Goal: Check status: Verify the current state of an ongoing process or item

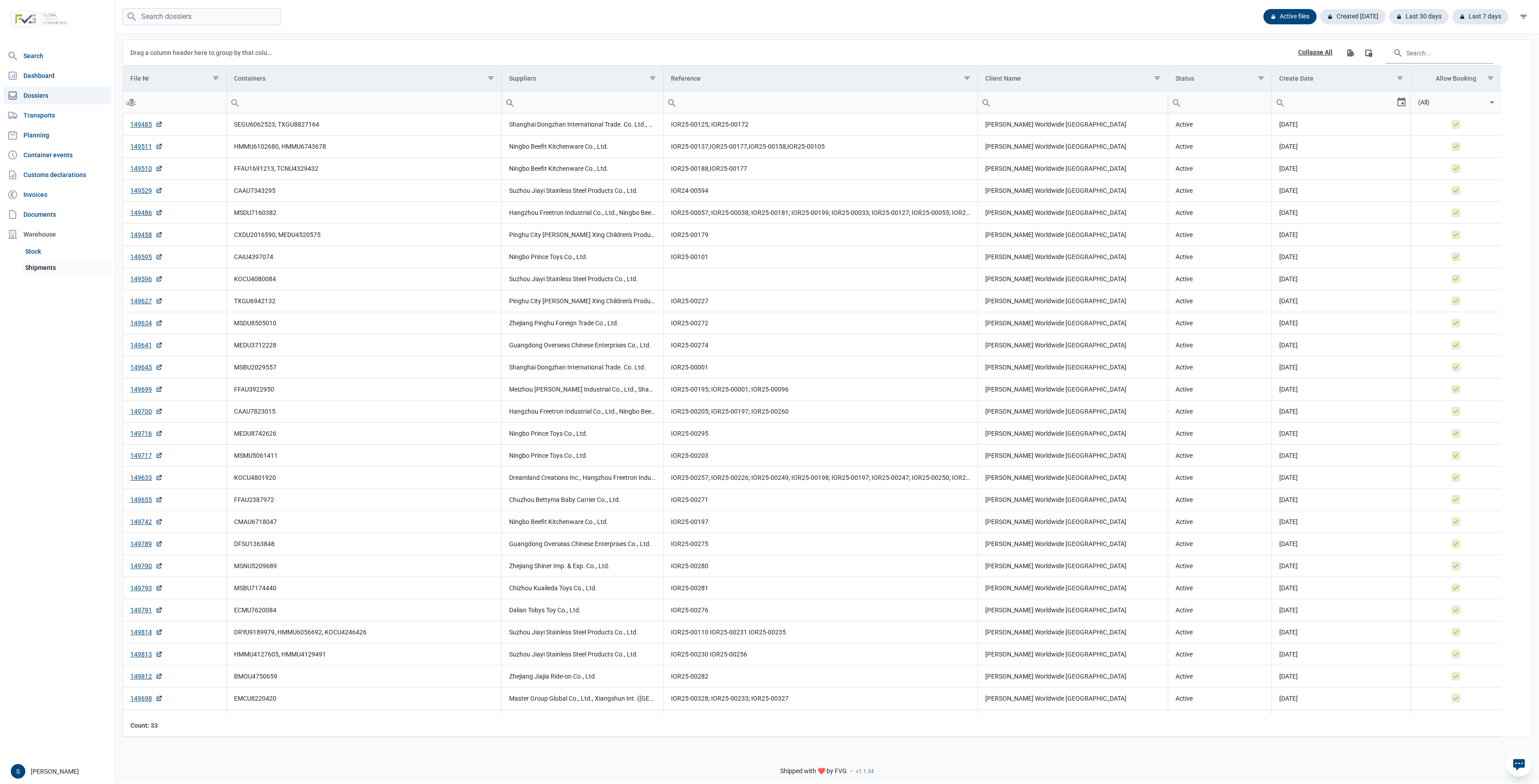
click at [59, 268] on link "Shipments" at bounding box center [66, 268] width 90 height 16
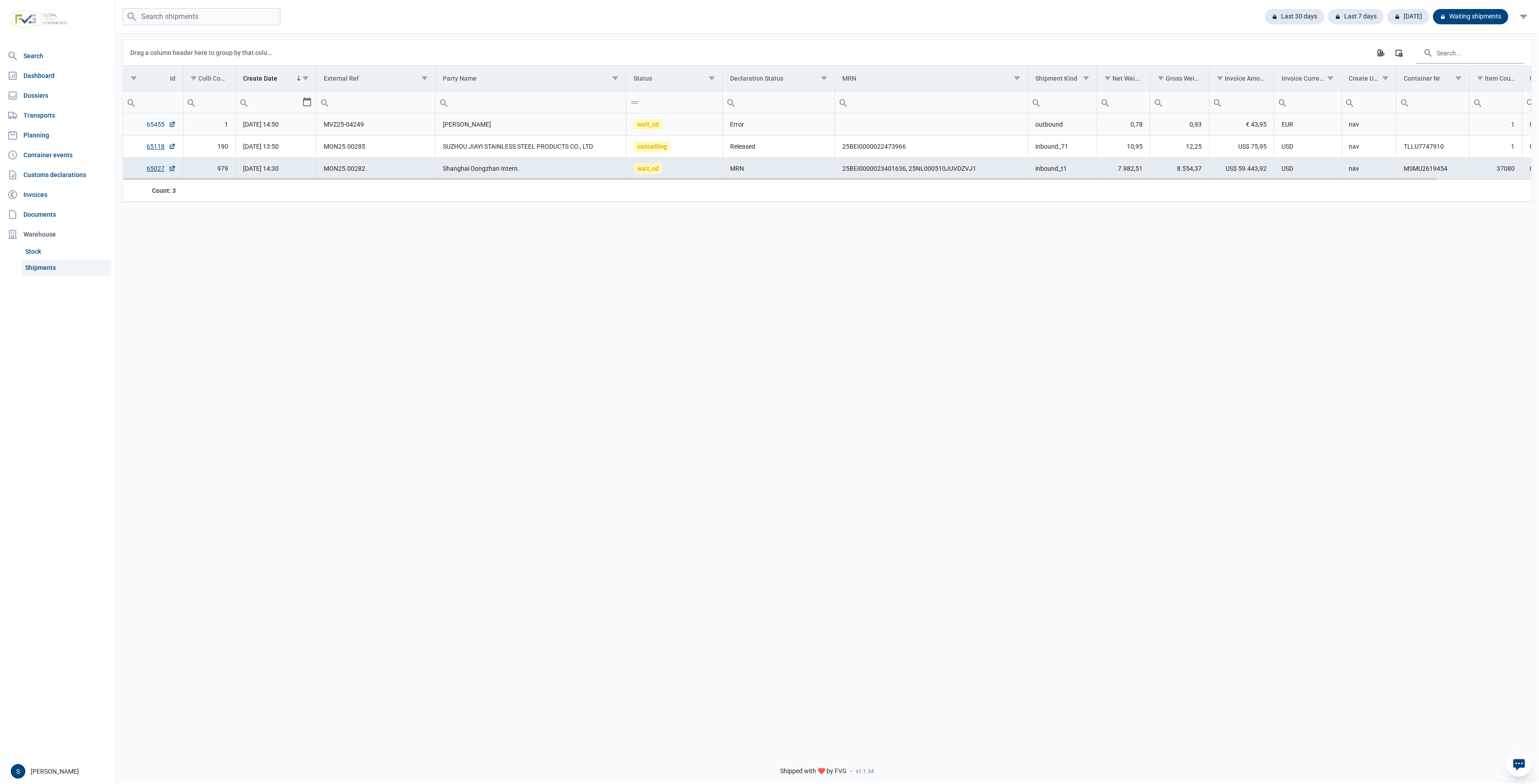
click at [157, 126] on link "65455" at bounding box center [161, 124] width 29 height 9
click at [1328, 16] on div "Last 30 days" at bounding box center [1356, 17] width 56 height 16
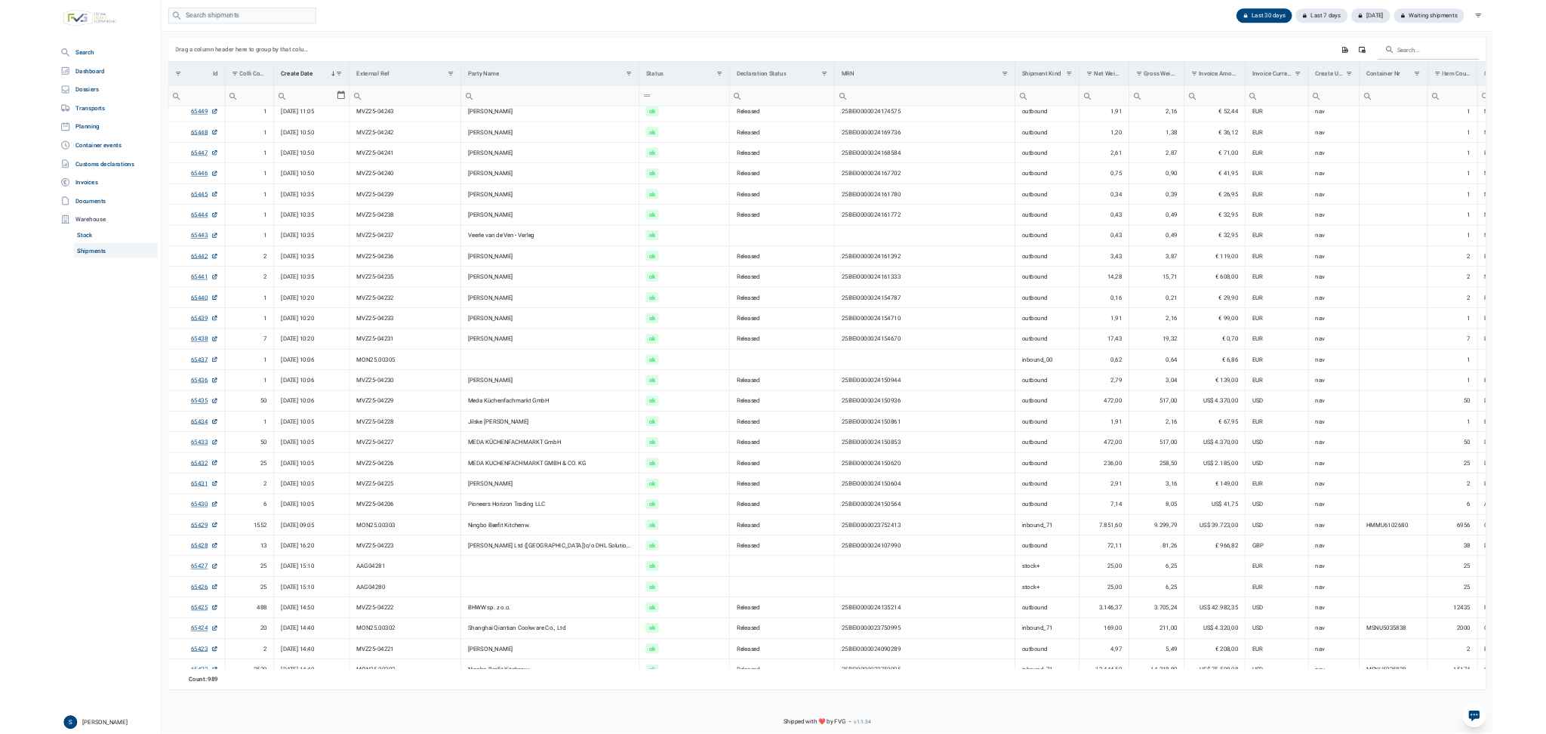
scroll to position [268, 0]
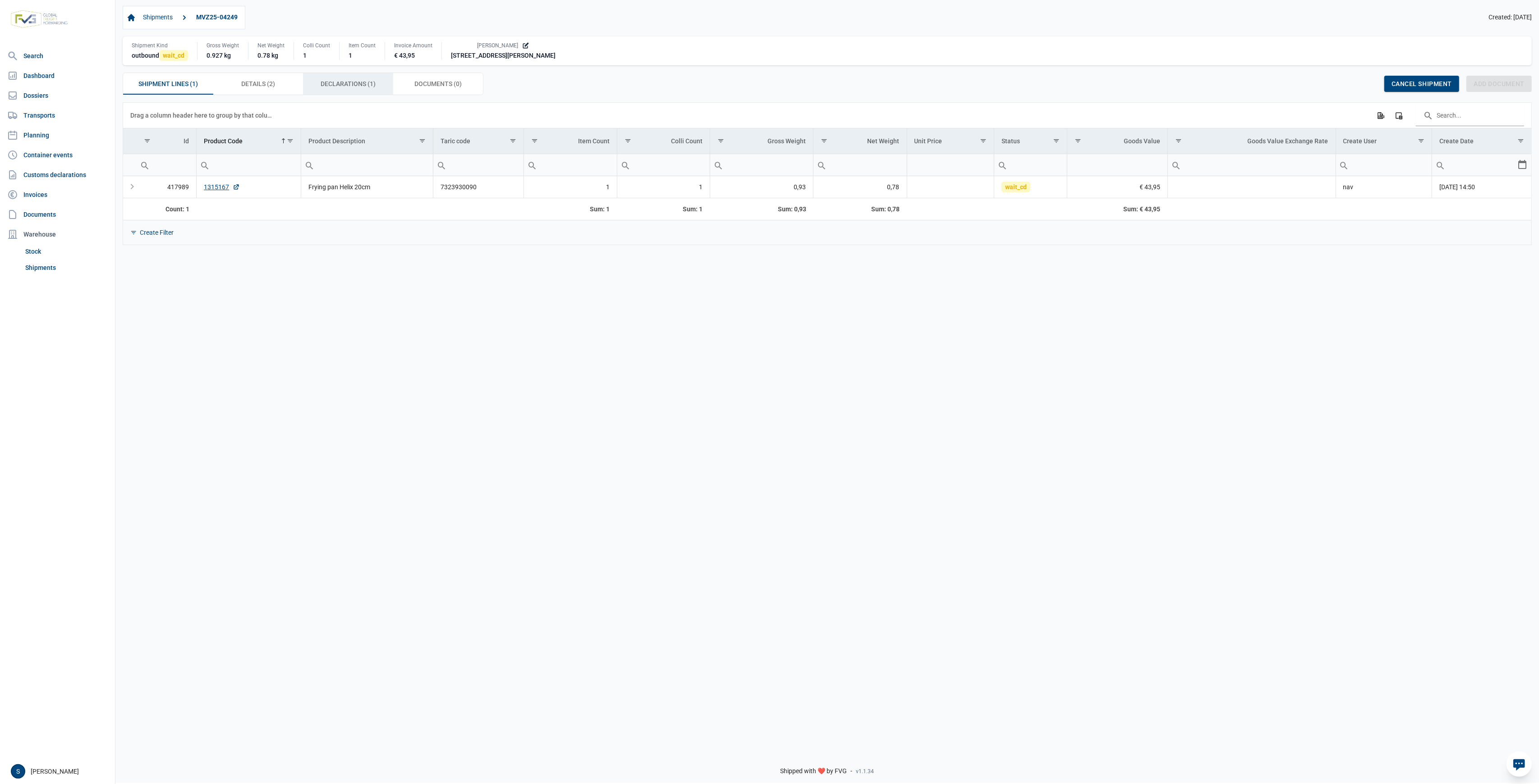
click at [342, 82] on span "Declarations (1) Declarations (1)" at bounding box center [348, 84] width 55 height 11
click at [270, 189] on link "34524" at bounding box center [280, 187] width 29 height 9
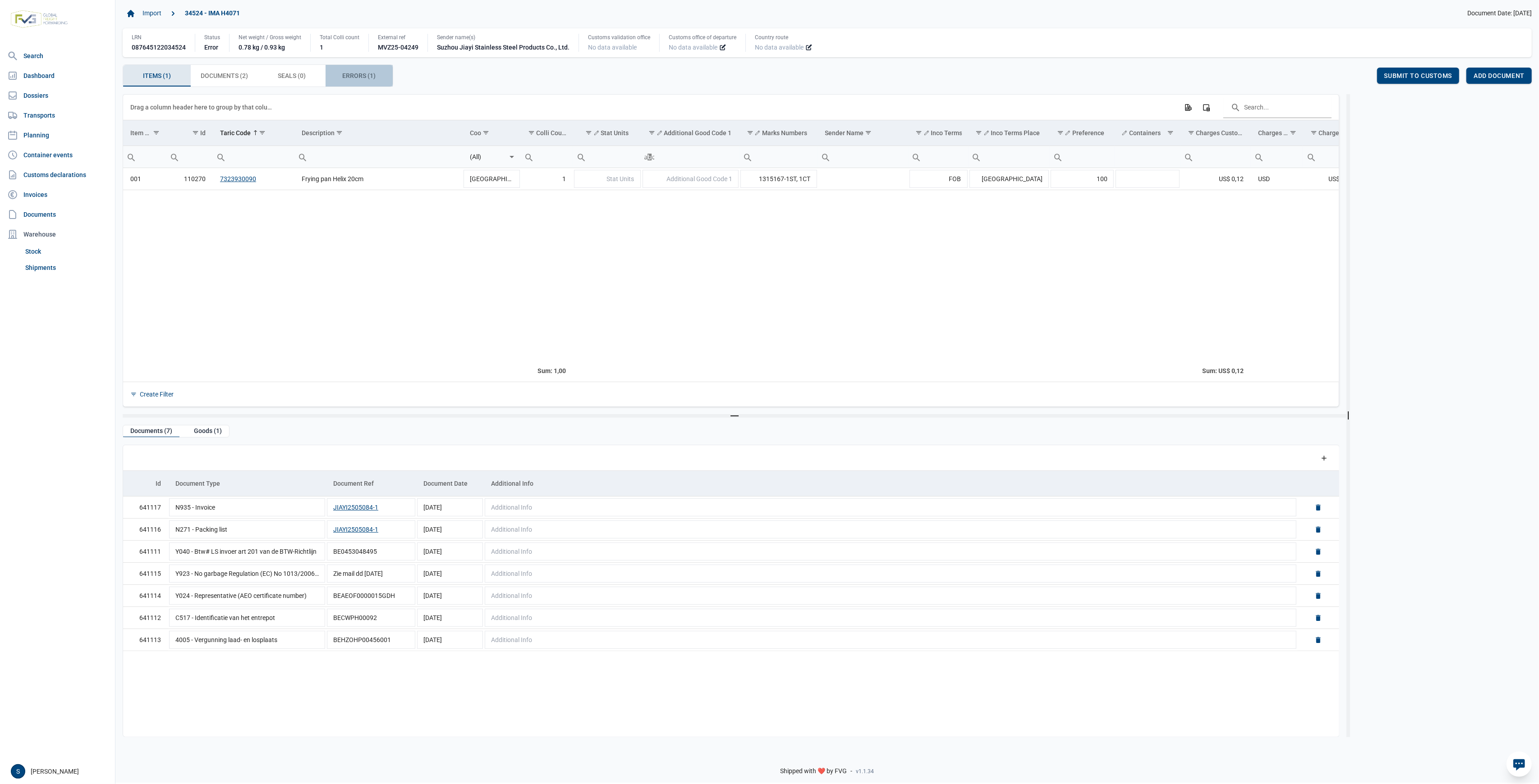
click at [351, 85] on div "Errors (1) Errors (1)" at bounding box center [359, 76] width 68 height 21
